Goal: Transaction & Acquisition: Purchase product/service

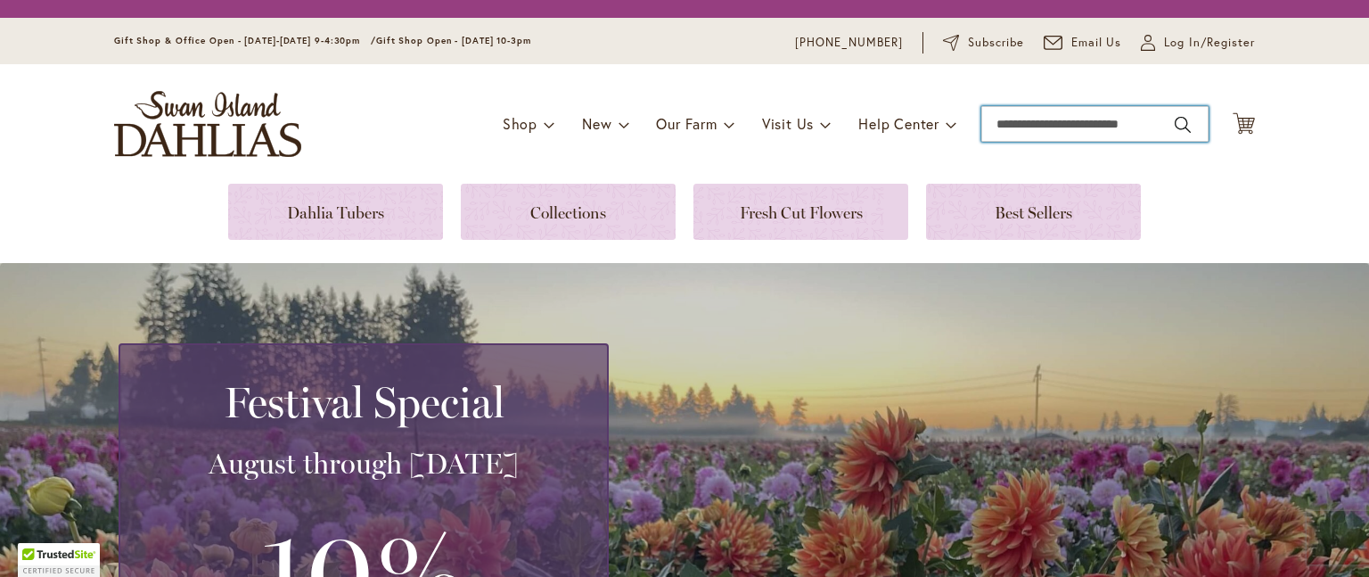
click at [1020, 124] on input "Search" at bounding box center [1094, 124] width 227 height 36
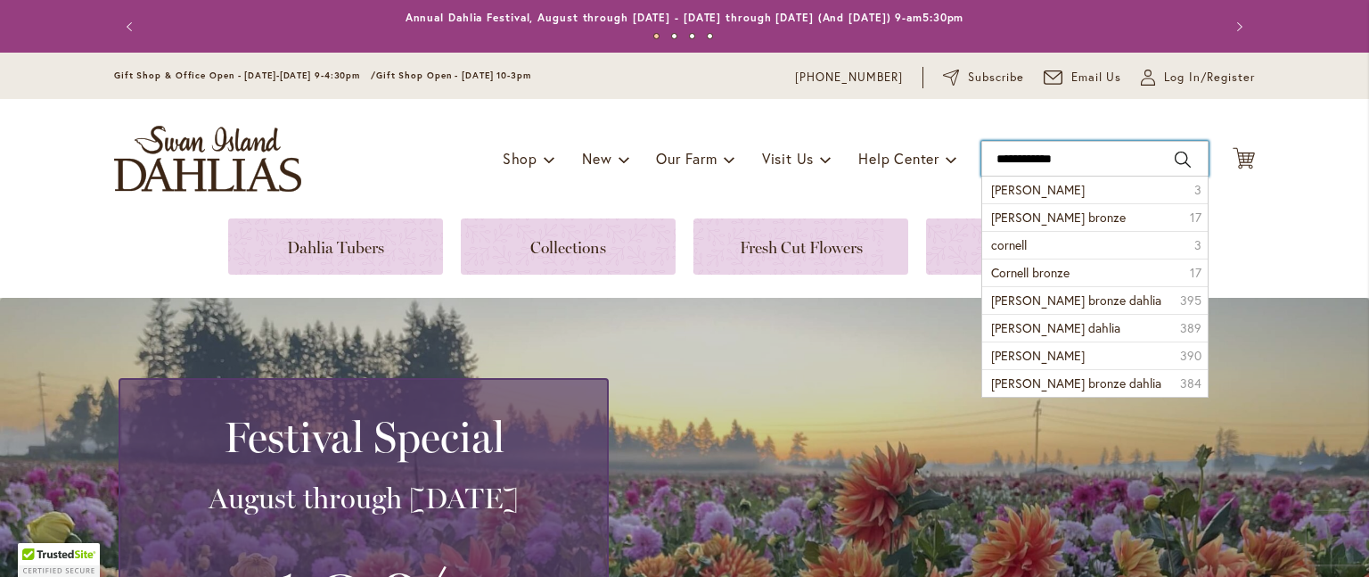
type input "**********"
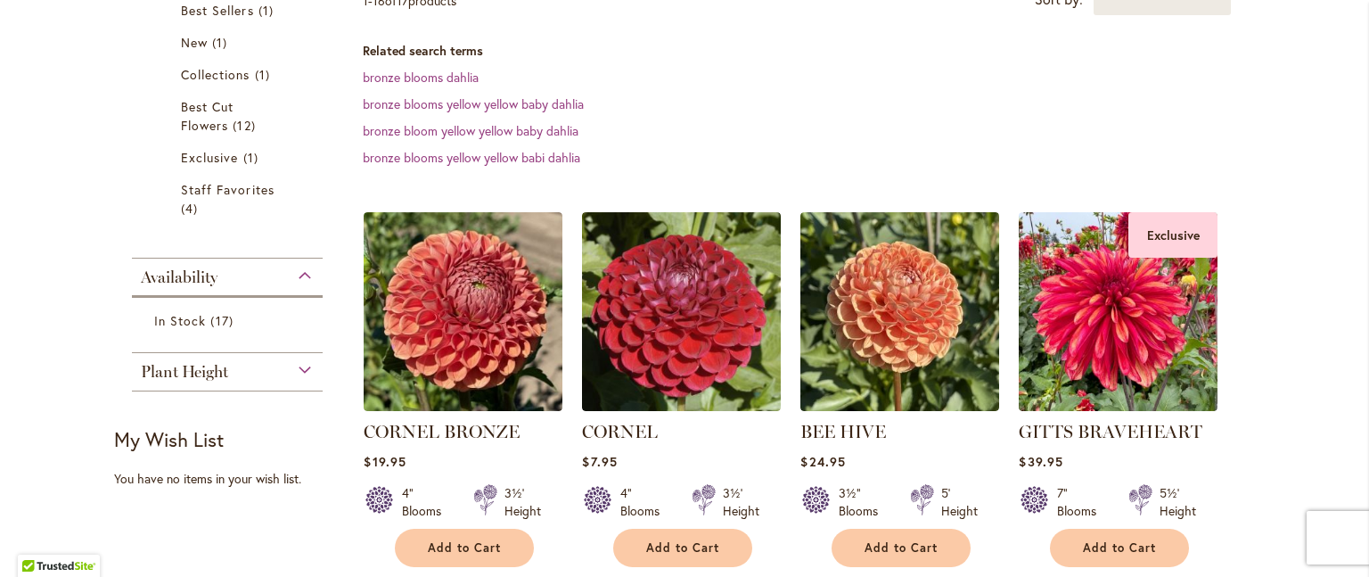
scroll to position [396, 0]
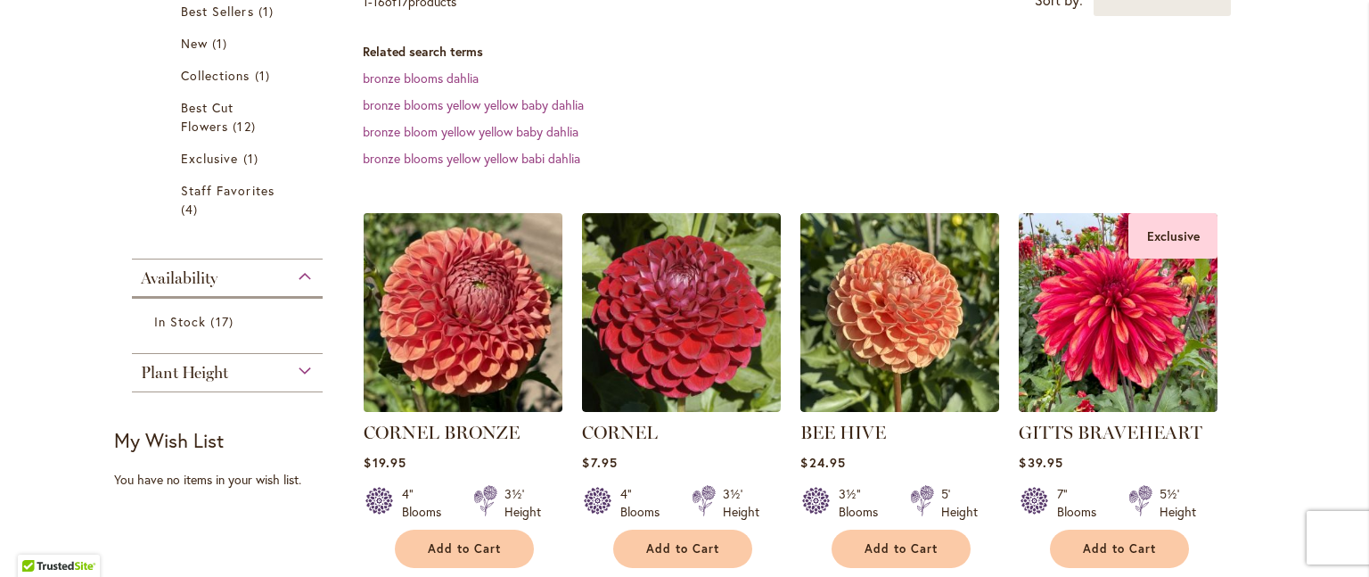
click at [394, 228] on img at bounding box center [463, 313] width 209 height 209
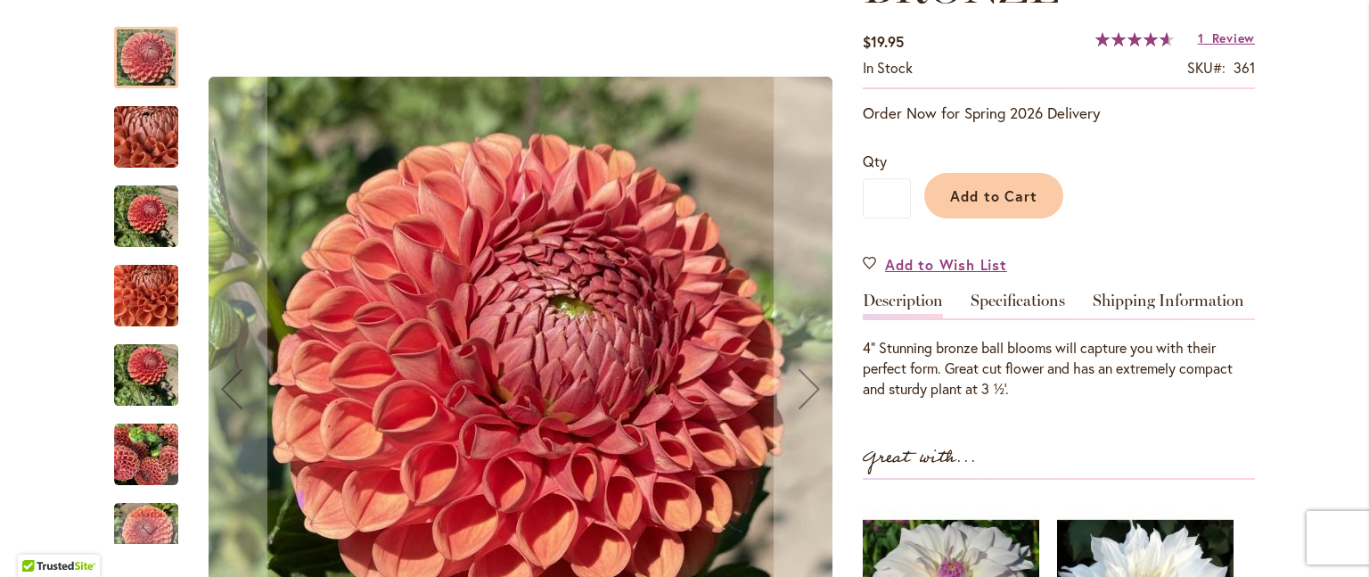
scroll to position [395, 0]
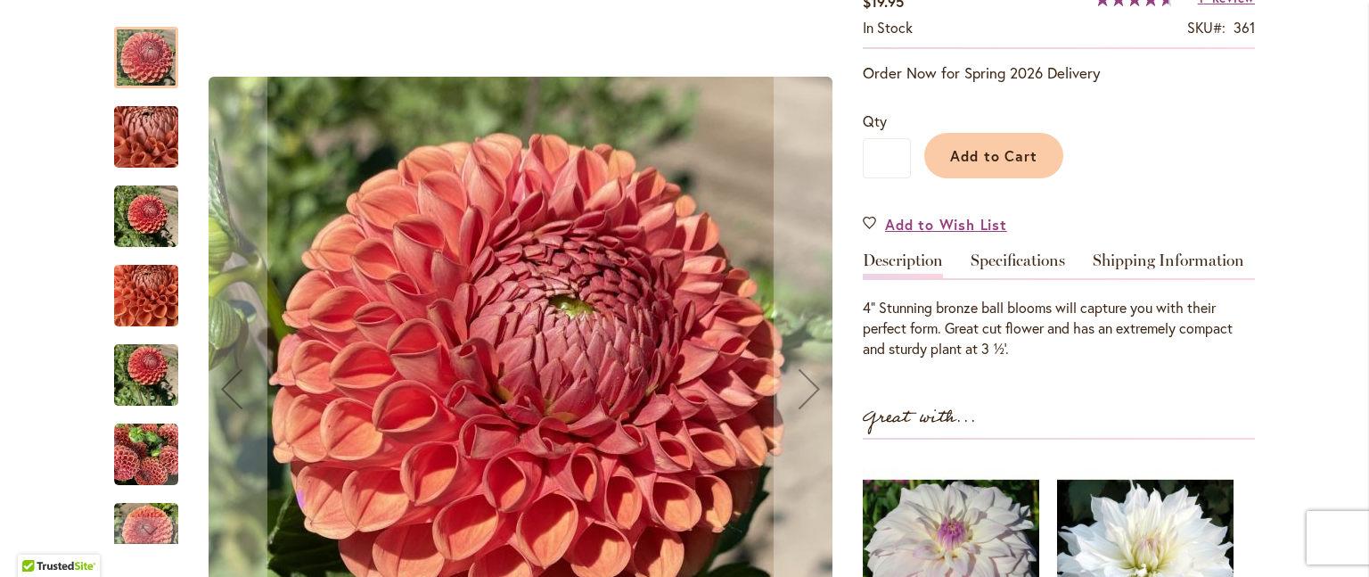
click at [127, 365] on img "CORNEL BRONZE" at bounding box center [146, 376] width 64 height 86
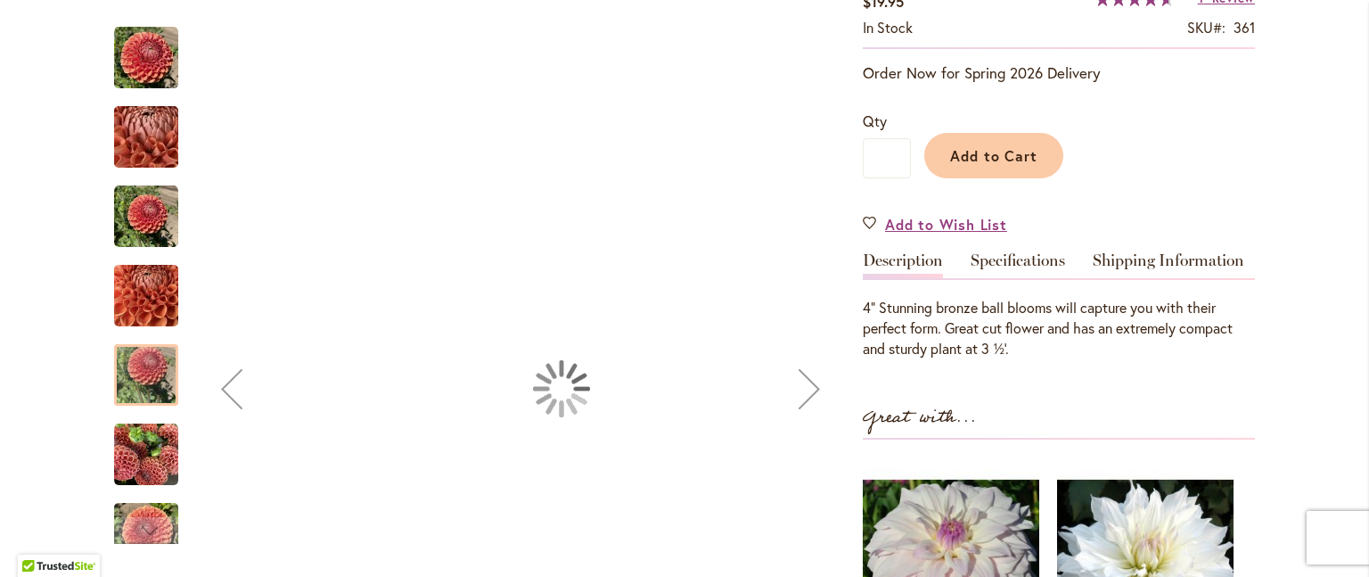
click at [132, 311] on img "CORNEL BRONZE" at bounding box center [146, 296] width 64 height 86
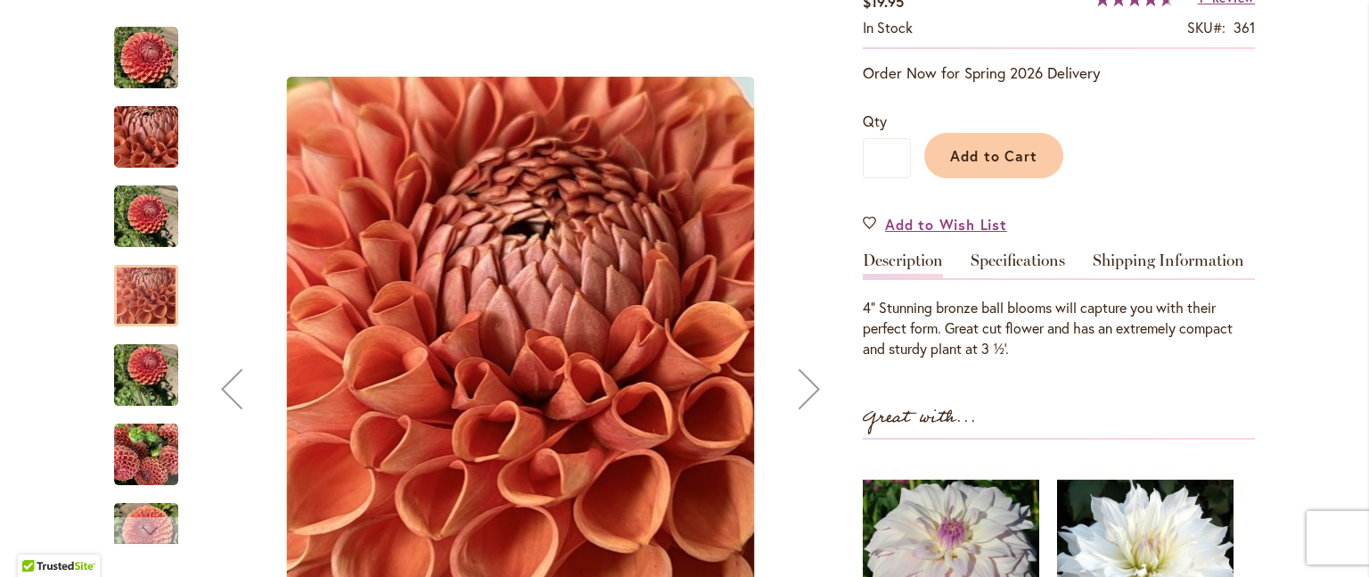
click at [134, 517] on div "Next" at bounding box center [146, 530] width 27 height 27
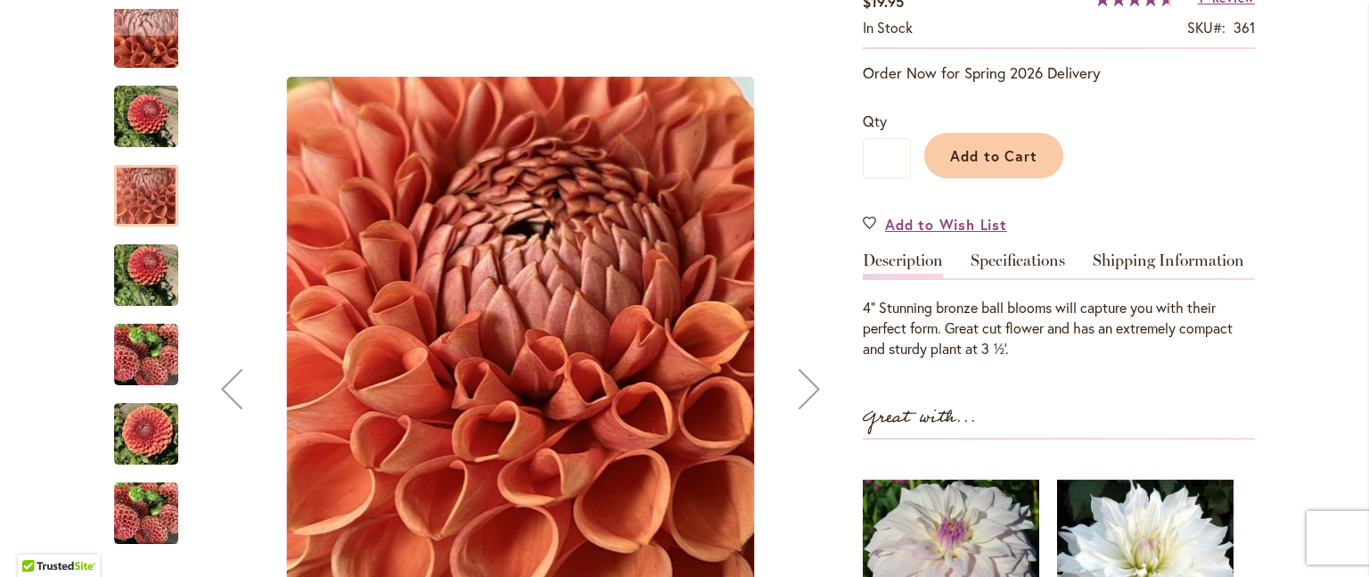
click at [150, 408] on img "CORNEL BRONZE" at bounding box center [146, 434] width 64 height 86
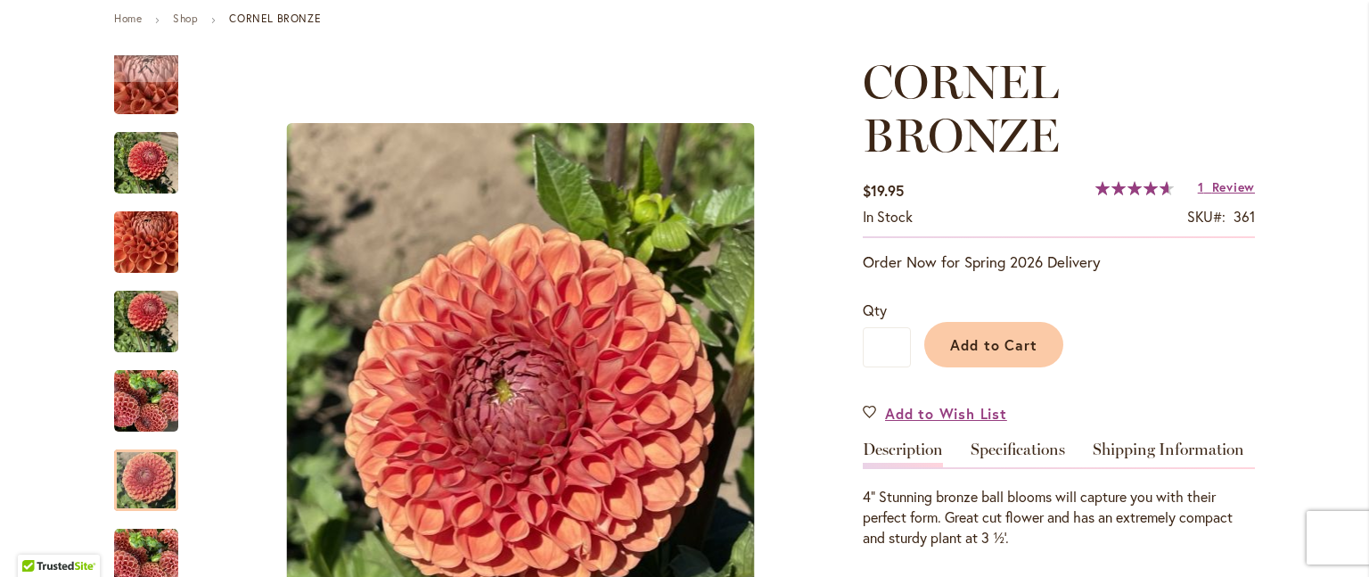
scroll to position [205, 0]
